Goal: Task Accomplishment & Management: Manage account settings

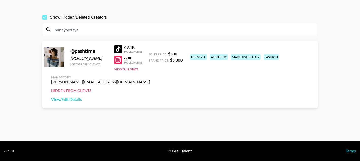
scroll to position [24, 0]
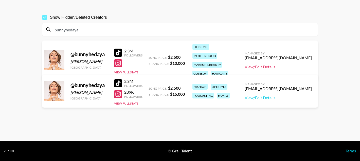
click at [278, 64] on link "View/Edit Details" at bounding box center [278, 66] width 67 height 5
click at [76, 30] on input "bunnyhedaya" at bounding box center [182, 30] width 263 height 8
paste input "MancExplores"
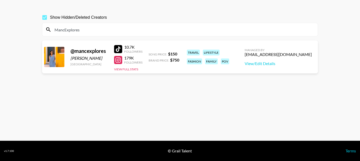
type input "MancExplores"
click at [116, 59] on div at bounding box center [118, 60] width 8 height 8
click at [67, 29] on input "MancExplores" at bounding box center [182, 30] width 263 height 8
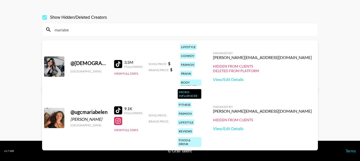
click at [75, 29] on input "mariabe" at bounding box center [182, 30] width 263 height 8
paste input "Bryn.elis"
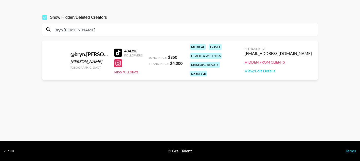
type input "Bryn.elise"
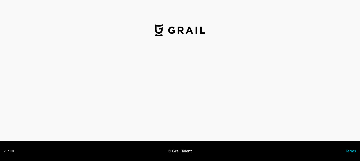
select select "USD"
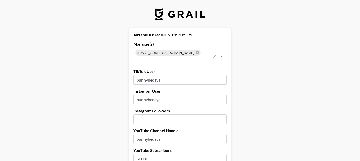
click at [196, 51] on icon at bounding box center [197, 52] width 3 height 3
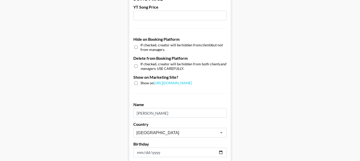
scroll to position [451, 0]
click at [135, 48] on input "checkbox" at bounding box center [135, 47] width 3 height 7
checkbox input "true"
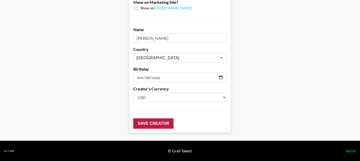
click at [142, 125] on input "Save Creator" at bounding box center [153, 124] width 40 height 10
click at [142, 124] on input "Save Creator" at bounding box center [153, 124] width 40 height 10
